Goal: Transaction & Acquisition: Obtain resource

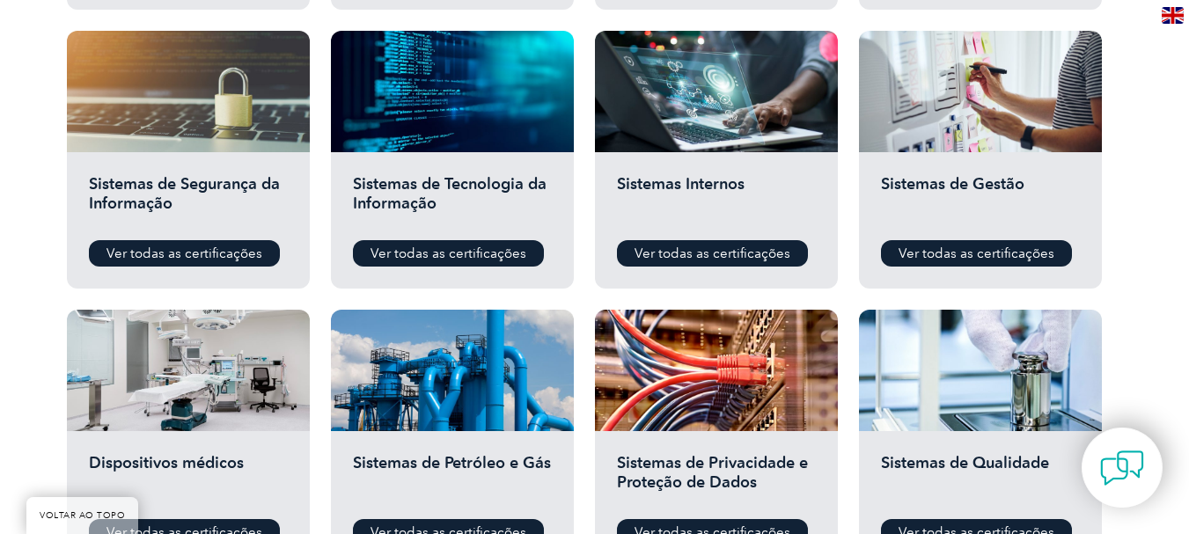
scroll to position [951, 0]
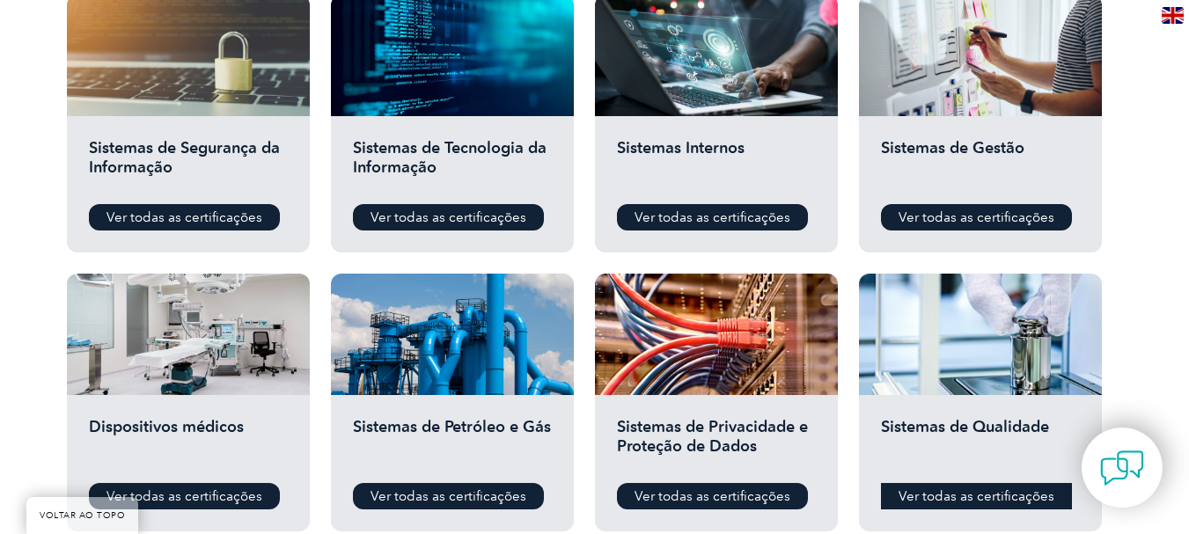
click at [941, 495] on font "Ver todas as certificações" at bounding box center [976, 496] width 156 height 16
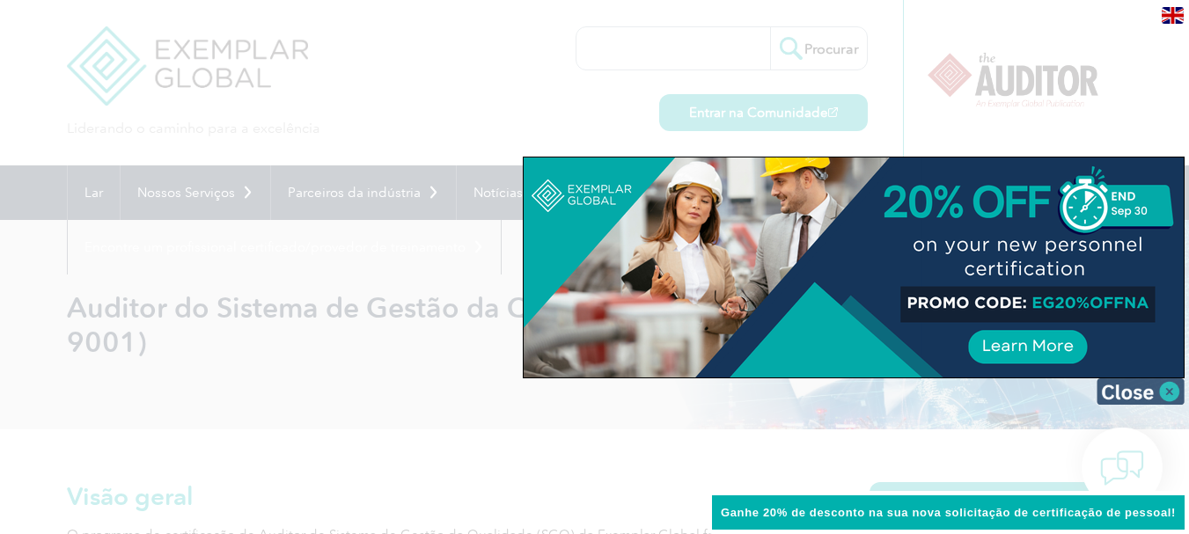
click at [1165, 389] on img at bounding box center [1140, 391] width 88 height 26
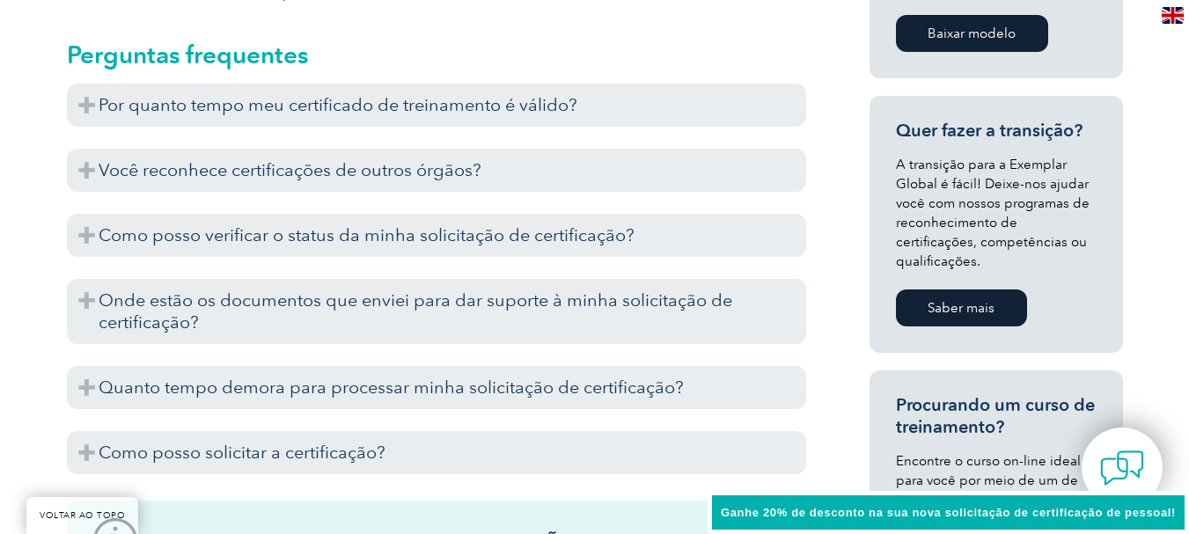
scroll to position [1144, 0]
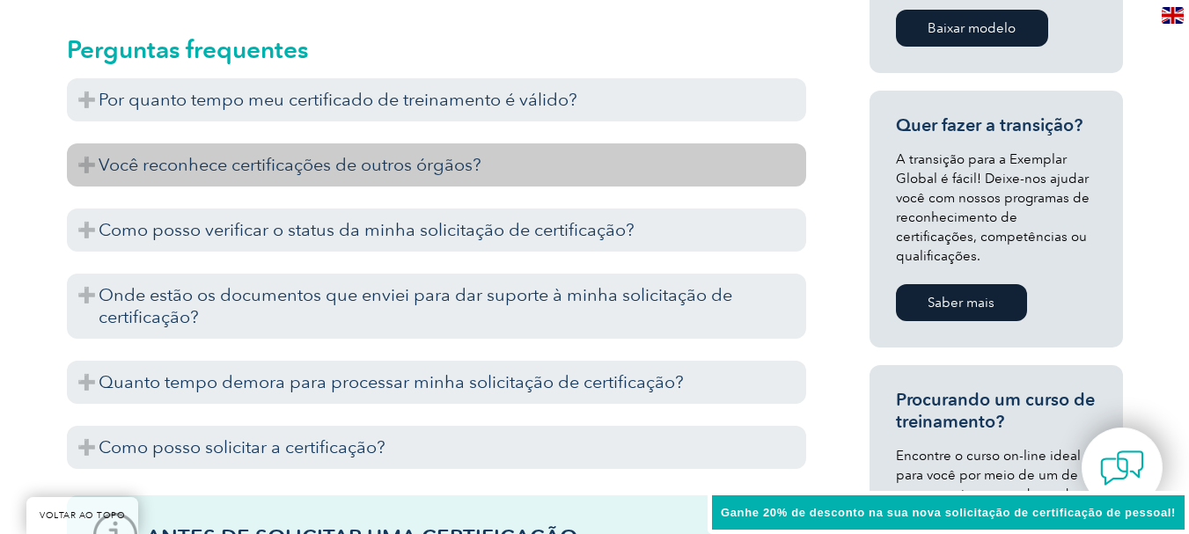
click at [83, 160] on h3 "Você reconhece certificações de outros órgãos?" at bounding box center [436, 164] width 739 height 43
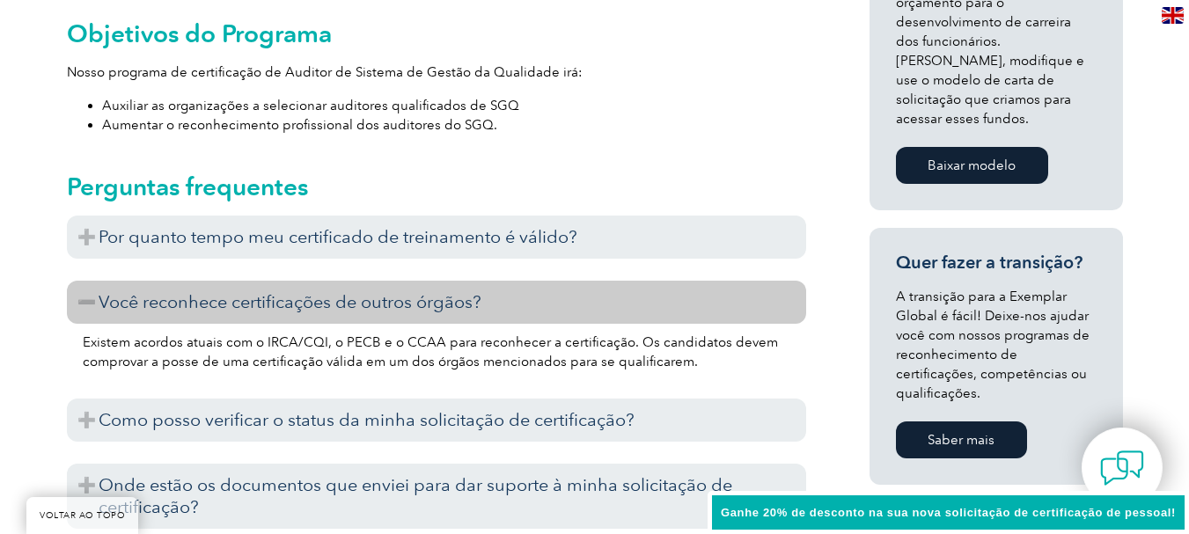
scroll to position [1036, 0]
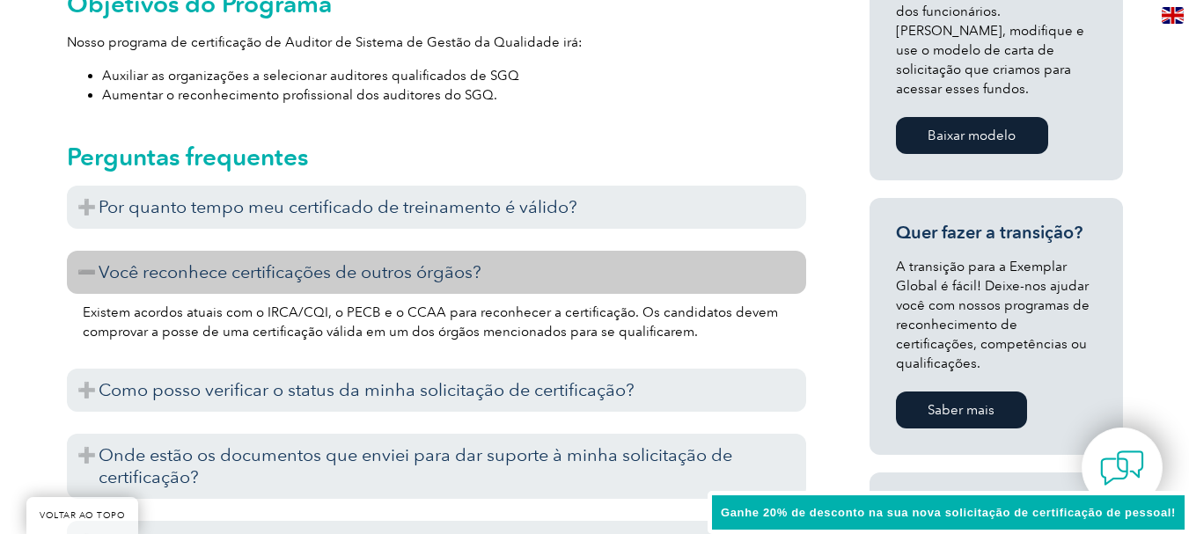
click at [968, 392] on link "Saber mais" at bounding box center [961, 410] width 131 height 37
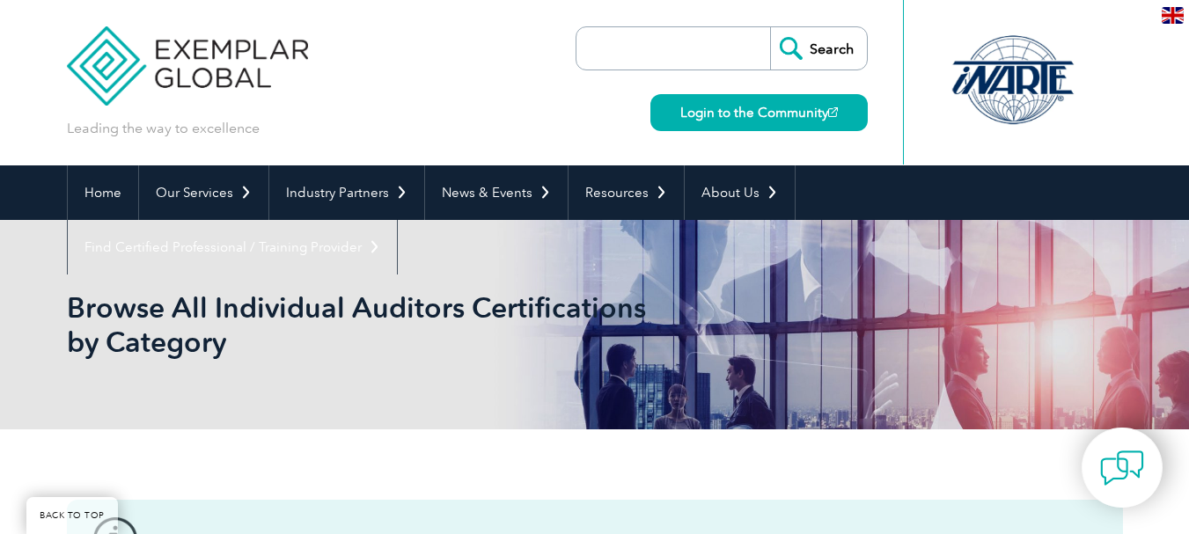
scroll to position [951, 0]
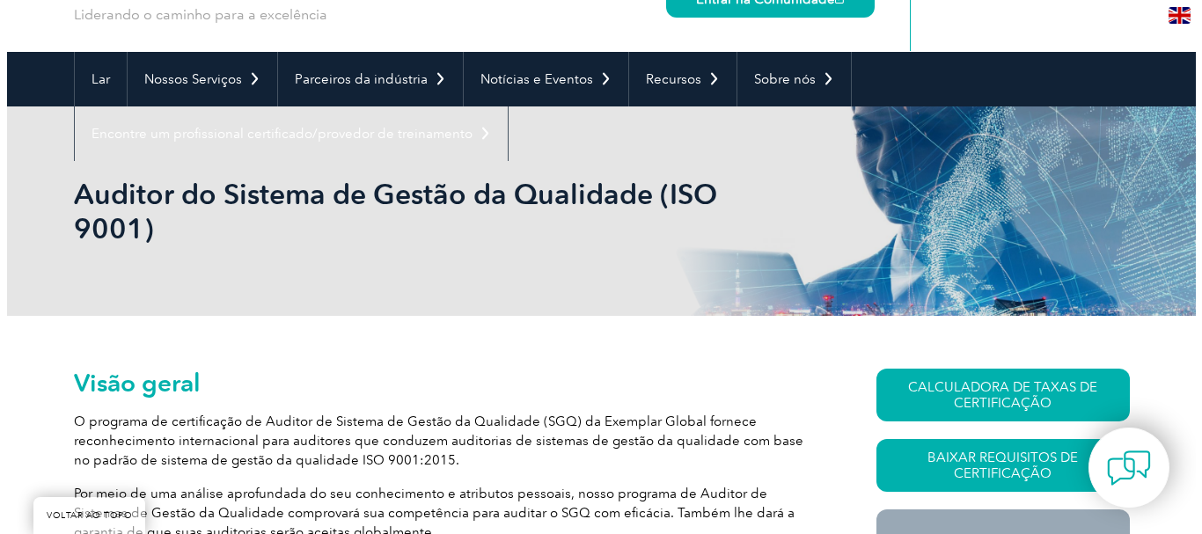
scroll to position [264, 0]
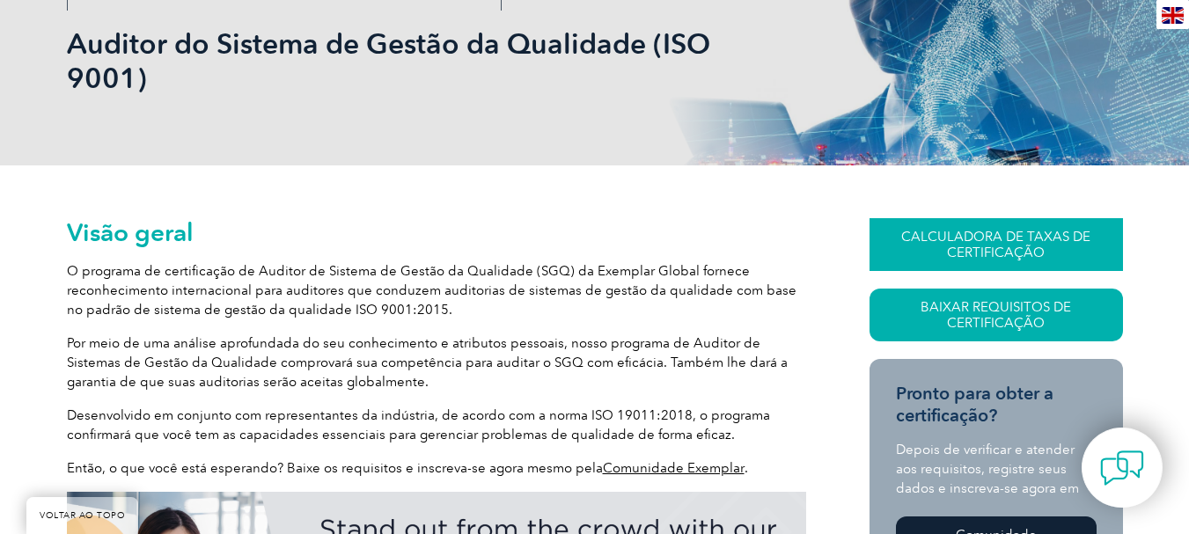
click at [954, 238] on font "CALCULADORA DE TAXAS DE CERTIFICAÇÃO" at bounding box center [995, 245] width 189 height 32
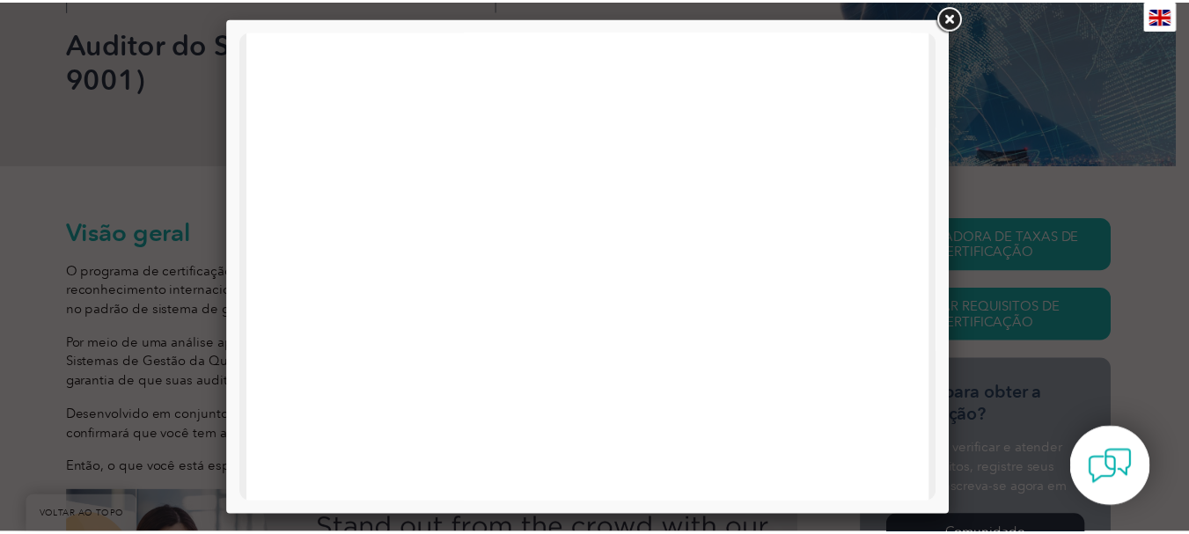
scroll to position [0, 0]
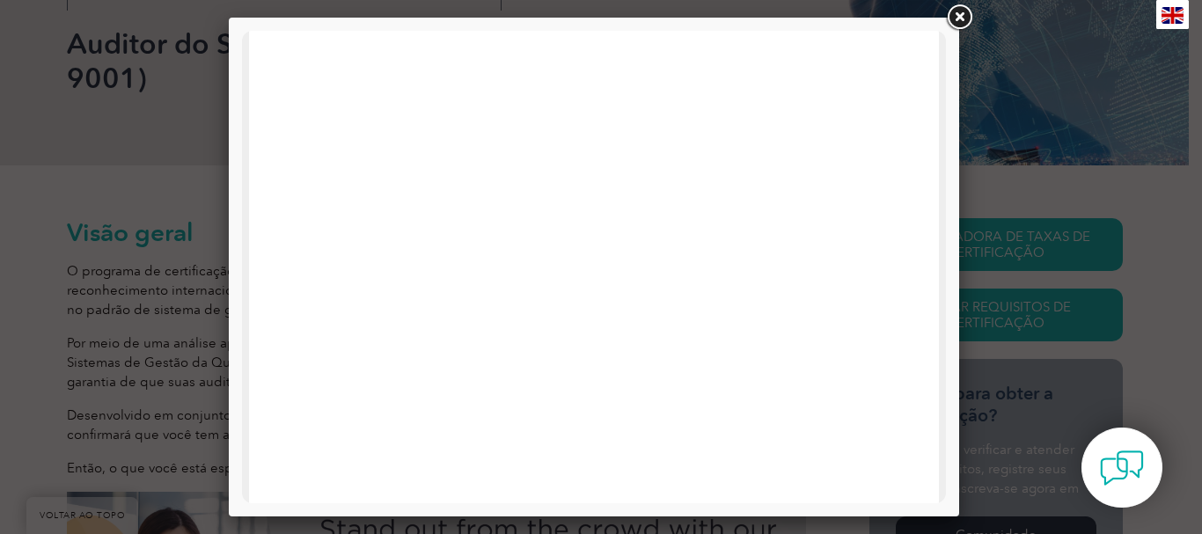
click at [955, 15] on link at bounding box center [959, 18] width 32 height 32
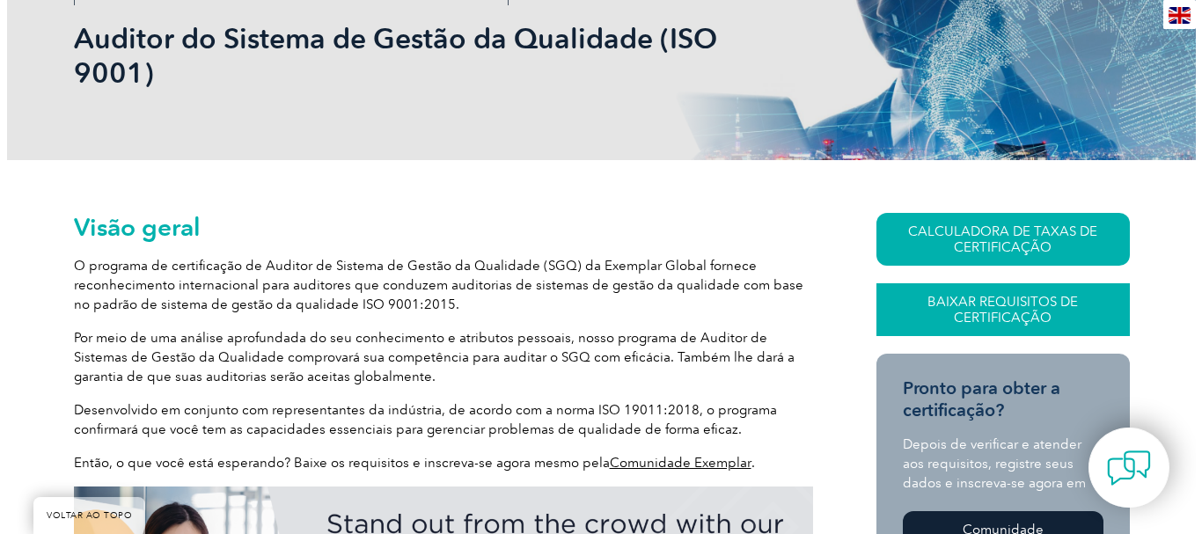
scroll to position [264, 0]
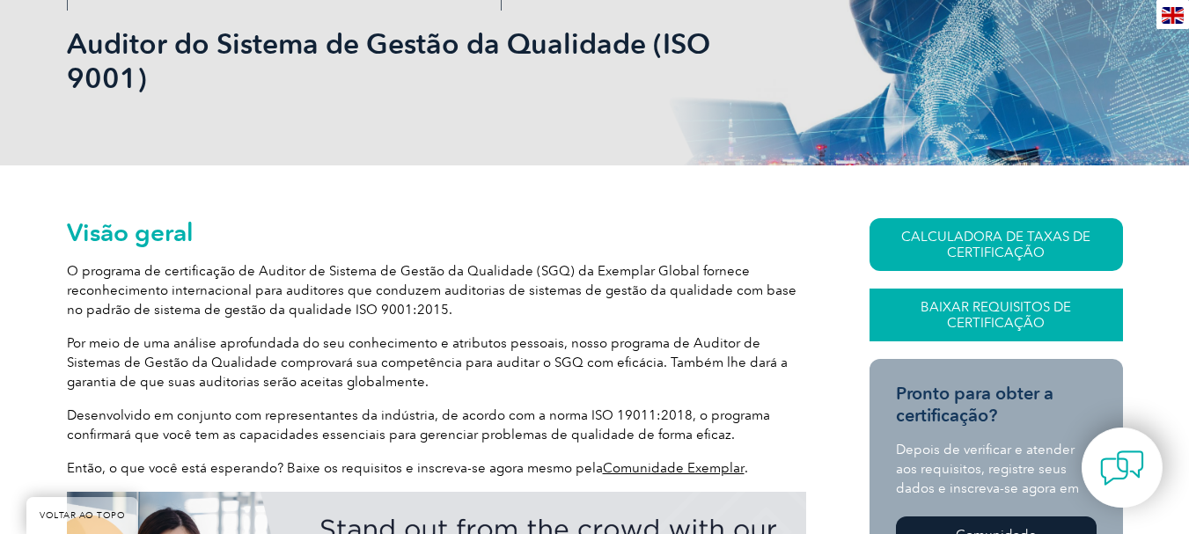
click at [994, 324] on font "Baixar Requisitos de Certificação" at bounding box center [995, 315] width 150 height 32
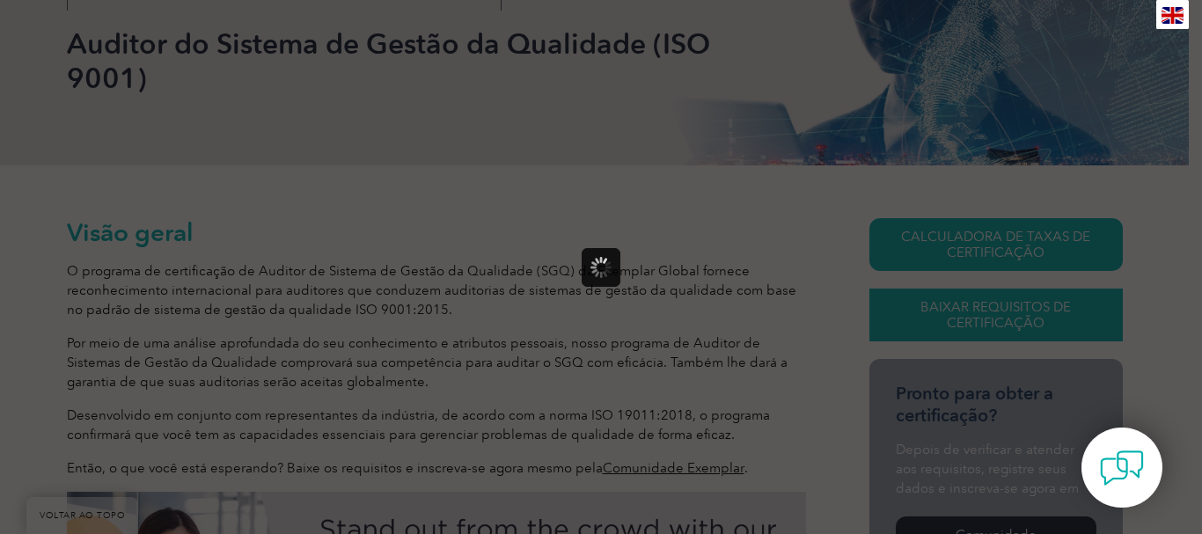
scroll to position [0, 0]
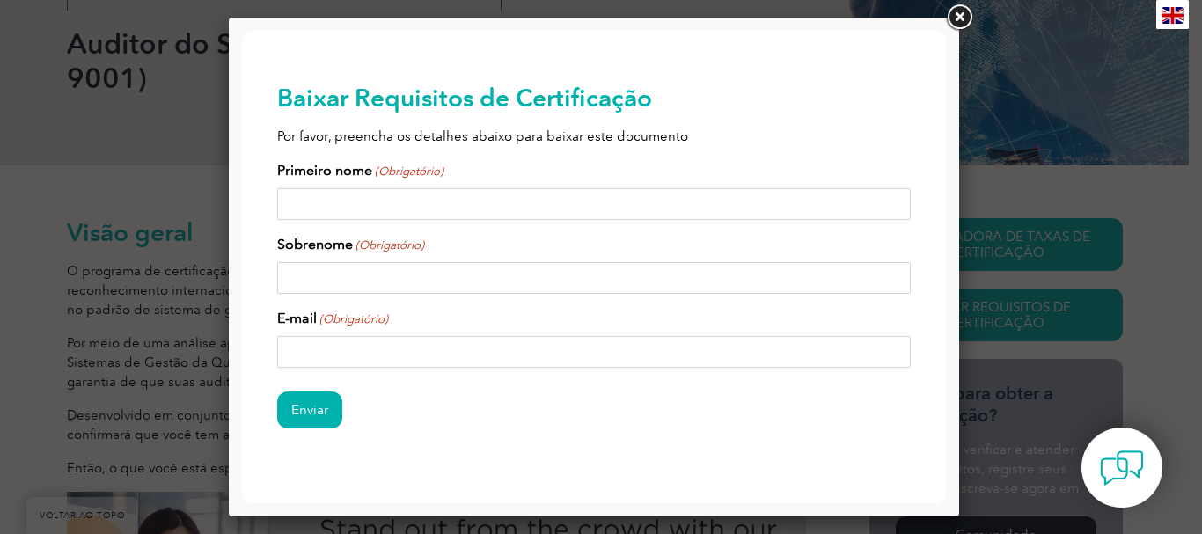
click at [348, 195] on input "Primeiro nome (Obrigatório)" at bounding box center [593, 204] width 633 height 32
type input "[PERSON_NAME]"
click at [285, 274] on input "[PERSON_NAME]" at bounding box center [593, 278] width 633 height 32
type input "Chiuaula Junior"
click at [366, 347] on input "E-mail (Obrigatório)" at bounding box center [593, 352] width 633 height 32
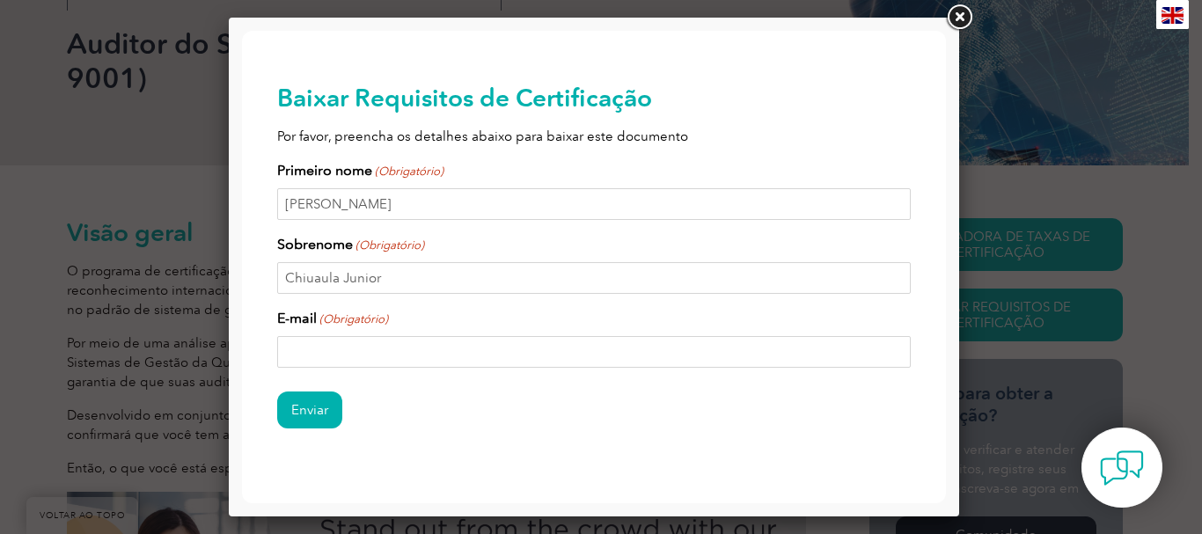
type input "[EMAIL_ADDRESS][DOMAIN_NAME]"
click at [316, 413] on input "Enviar" at bounding box center [309, 410] width 65 height 37
